Goal: Information Seeking & Learning: Learn about a topic

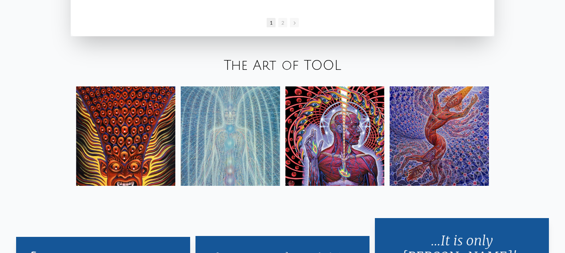
scroll to position [1350, 0]
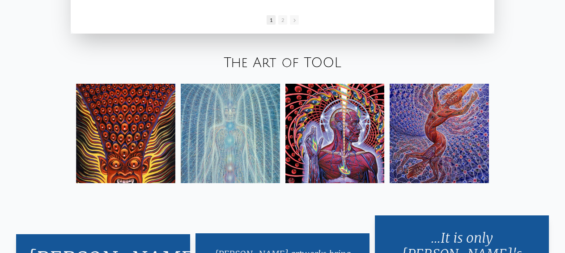
click at [438, 139] on img at bounding box center [439, 133] width 99 height 99
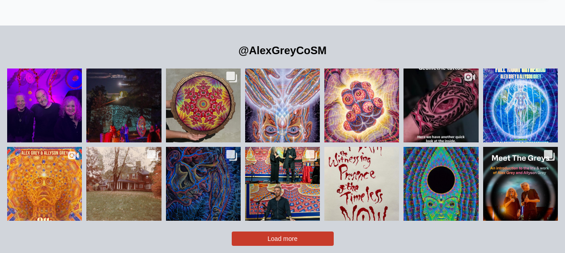
scroll to position [1767, 0]
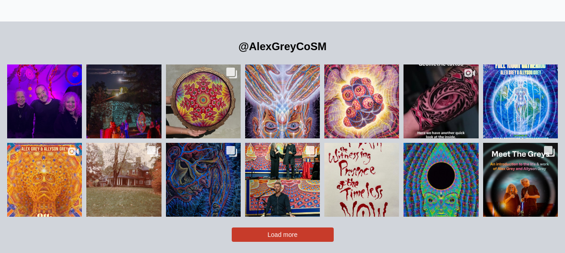
click at [295, 231] on span "Load more" at bounding box center [283, 234] width 30 height 7
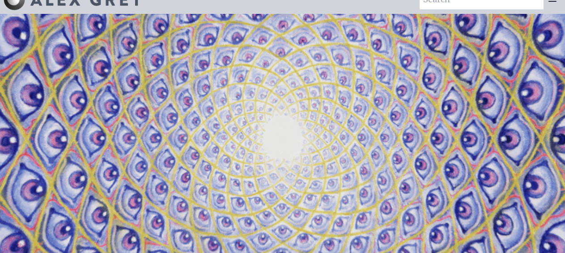
scroll to position [0, 0]
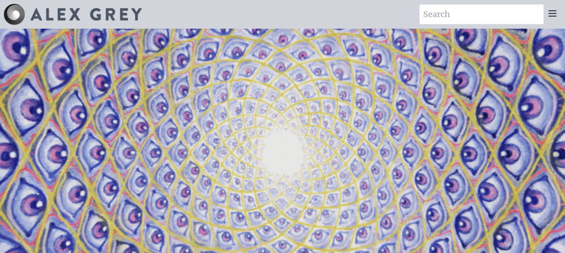
drag, startPoint x: 535, startPoint y: 14, endPoint x: 256, endPoint y: 8, distance: 279.4
click at [256, 8] on div "Art Writings About" at bounding box center [282, 14] width 565 height 29
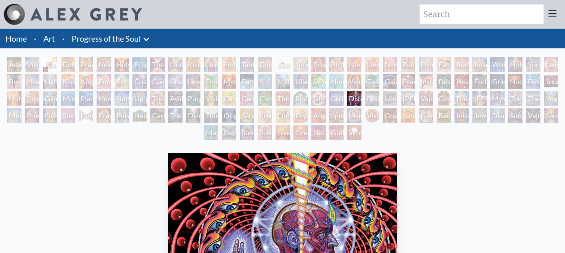
click at [486, 13] on input "search" at bounding box center [482, 14] width 124 height 20
type input "eye"
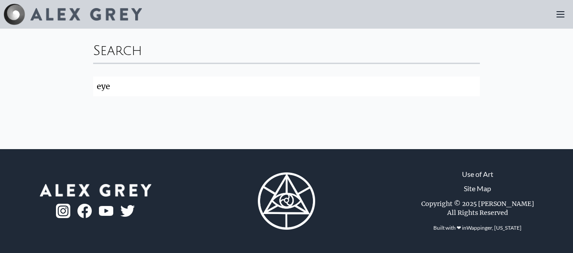
click button "Search" at bounding box center [0, 0] width 0 height 0
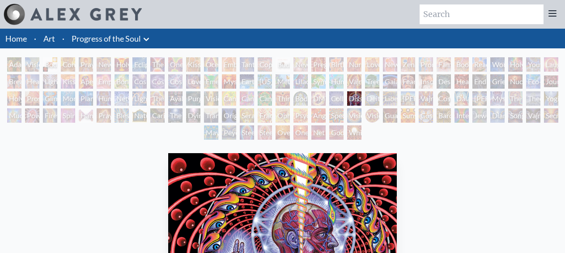
click at [116, 63] on div "Holy Grail" at bounding box center [122, 64] width 14 height 14
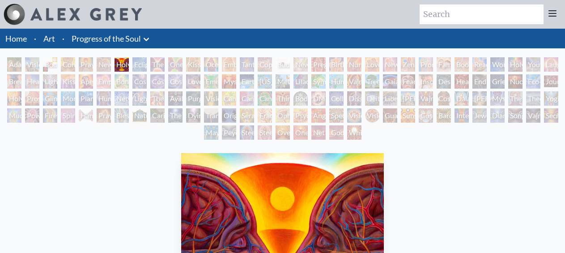
click at [12, 66] on div "Adam & Eve" at bounding box center [14, 64] width 14 height 14
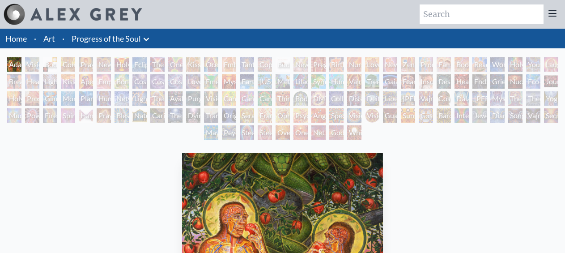
click at [29, 63] on div "Visionary Origin of Language" at bounding box center [32, 64] width 14 height 14
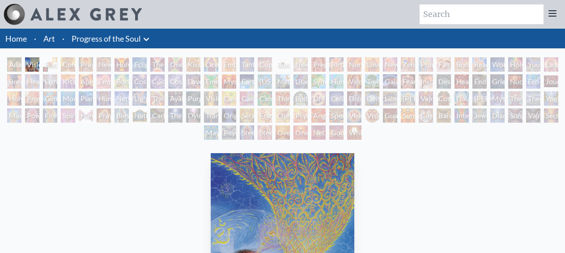
click at [206, 129] on div "Mayan Being" at bounding box center [211, 132] width 14 height 14
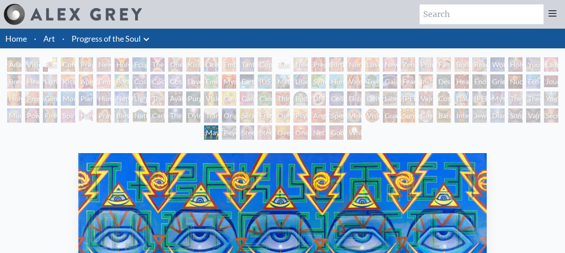
click at [244, 133] on div "Steeplehead 1" at bounding box center [247, 132] width 14 height 14
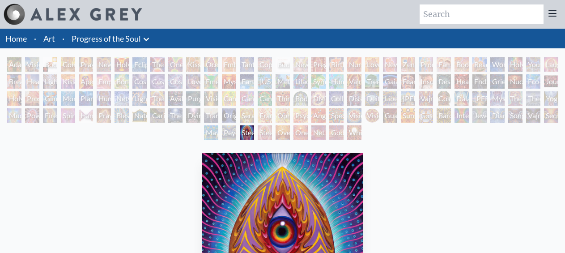
click at [261, 135] on div "Steeplehead 2" at bounding box center [265, 132] width 14 height 14
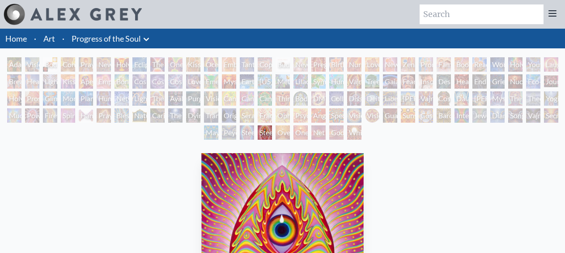
click at [279, 133] on div "Oversoul" at bounding box center [283, 132] width 14 height 14
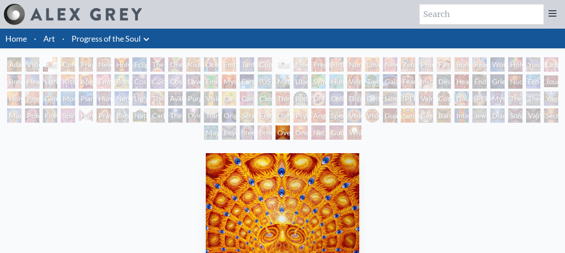
click at [298, 133] on div "One" at bounding box center [301, 132] width 14 height 14
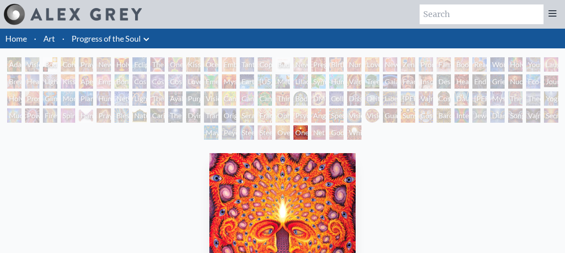
click at [313, 132] on div "Net of Being" at bounding box center [319, 132] width 14 height 14
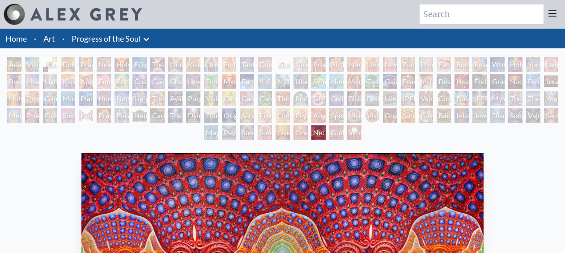
click at [334, 133] on div "Godself" at bounding box center [337, 132] width 14 height 14
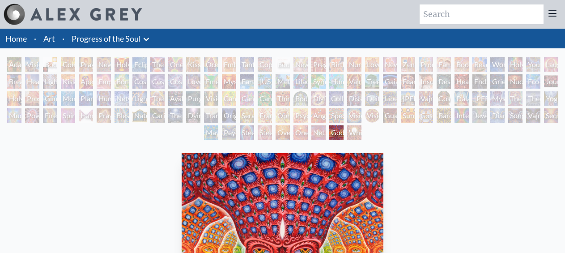
click at [354, 135] on div "White Light" at bounding box center [354, 132] width 14 height 14
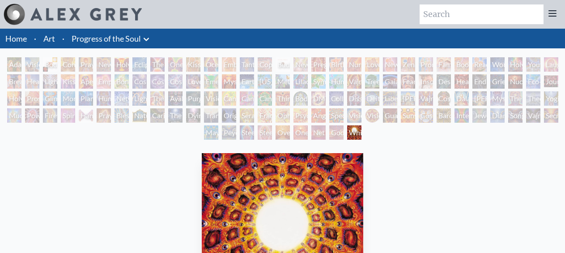
click at [8, 64] on div "Adam & Eve" at bounding box center [14, 64] width 14 height 14
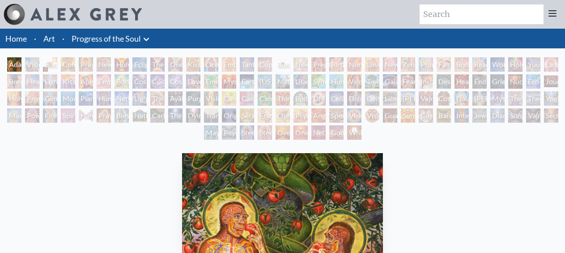
click at [29, 62] on div "Visionary Origin of Language" at bounding box center [32, 64] width 14 height 14
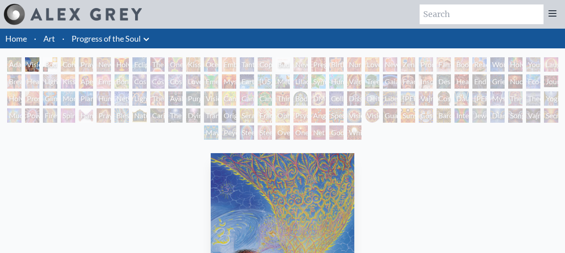
click at [49, 66] on div "Body, Mind, Spirit" at bounding box center [50, 64] width 14 height 14
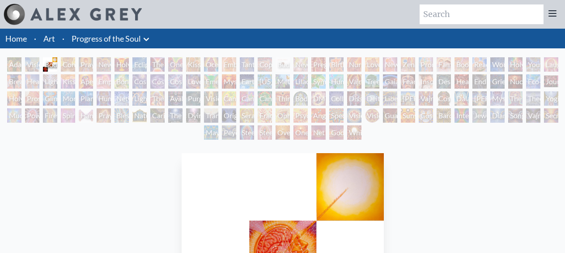
click at [66, 62] on div "Contemplation" at bounding box center [68, 64] width 14 height 14
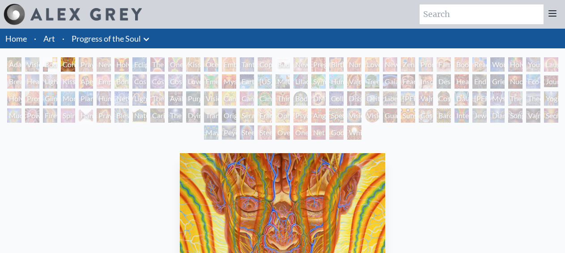
click at [81, 60] on div "Praying" at bounding box center [86, 64] width 14 height 14
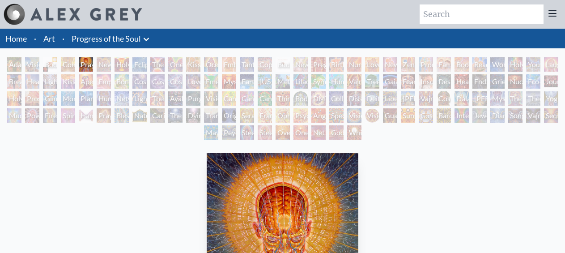
click at [98, 60] on div "New Man New Woman" at bounding box center [104, 64] width 14 height 14
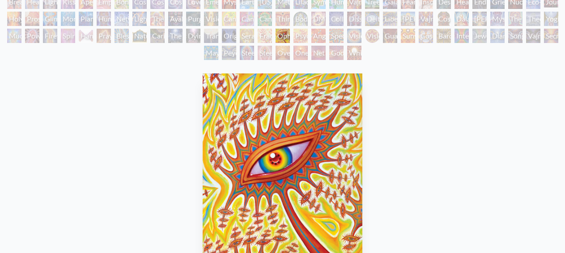
scroll to position [36, 0]
click at [302, 33] on div "Psychomicrograph of a Fractal Paisley Cherub Feather Tip" at bounding box center [301, 36] width 14 height 14
